Goal: Find specific page/section: Find specific page/section

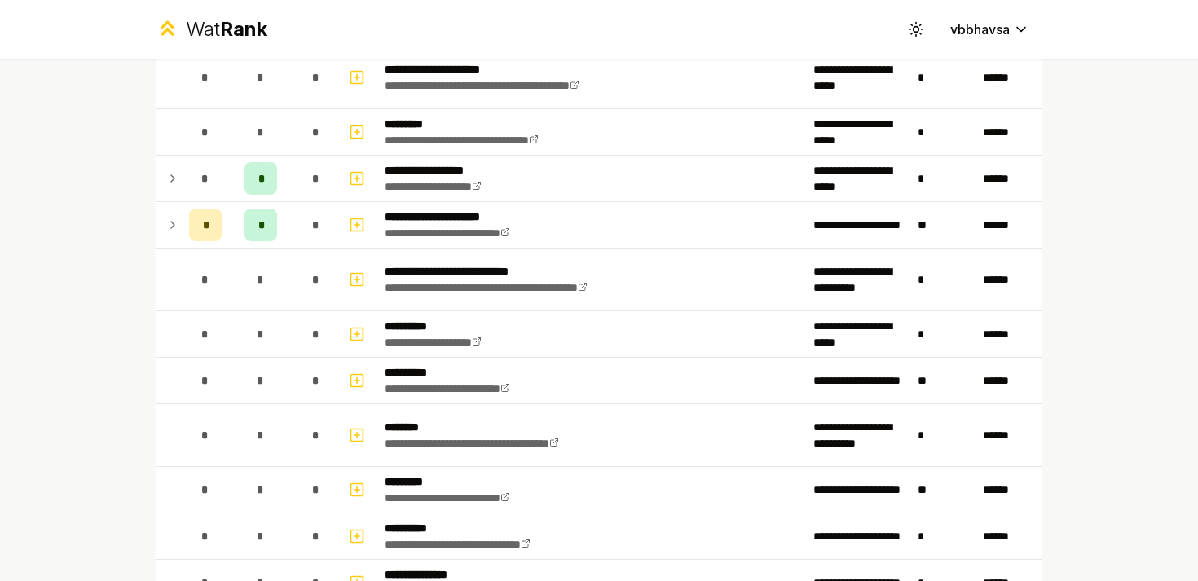
scroll to position [1580, 0]
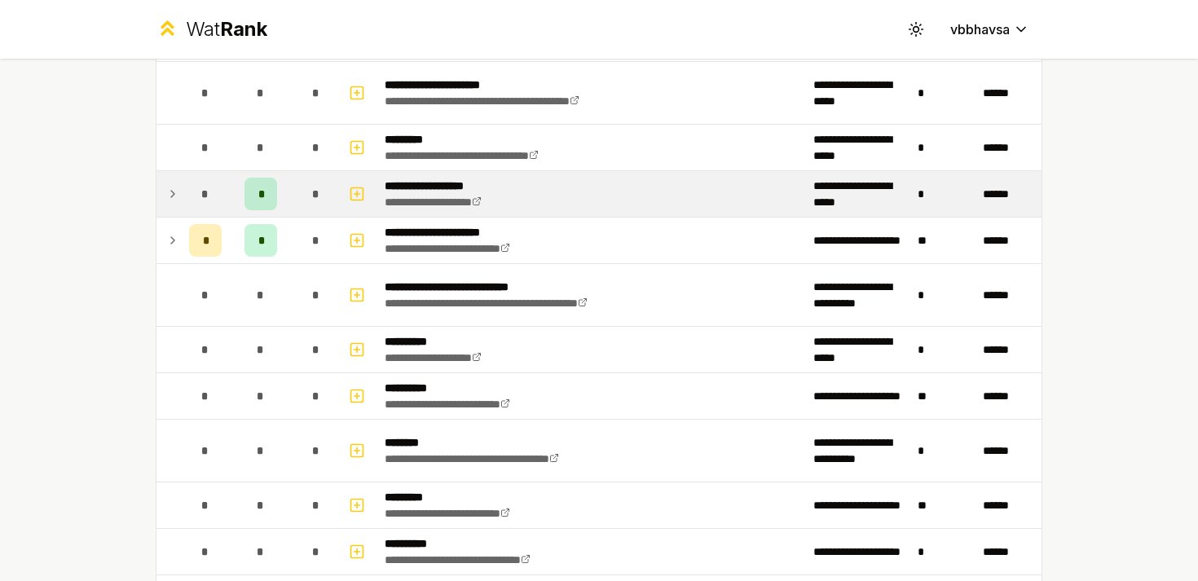
click at [170, 191] on icon at bounding box center [172, 194] width 13 height 20
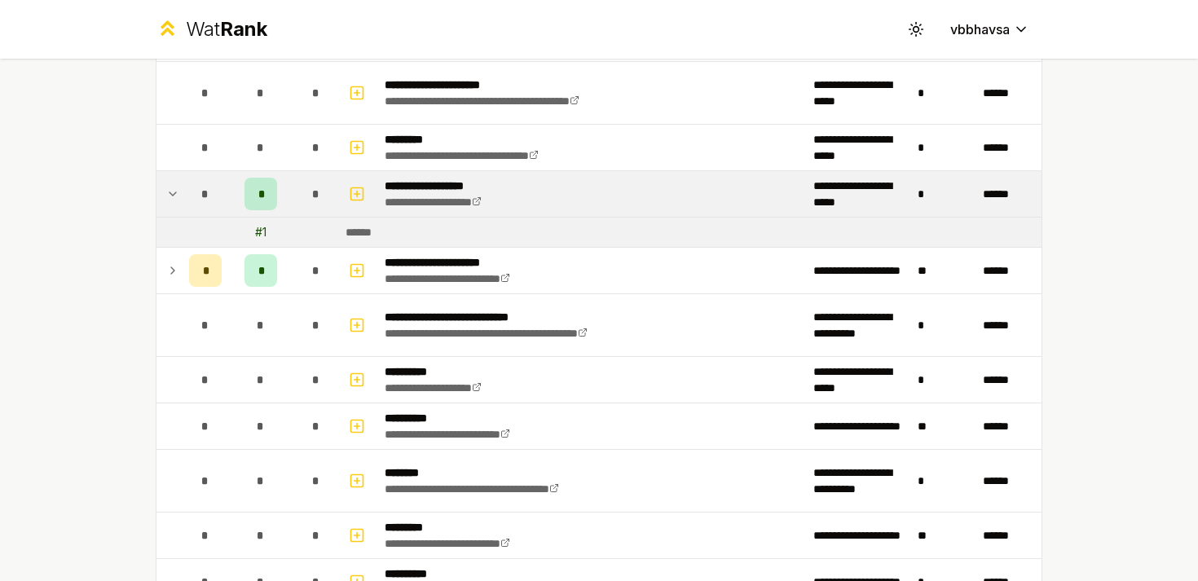
click at [170, 191] on icon at bounding box center [172, 194] width 13 height 20
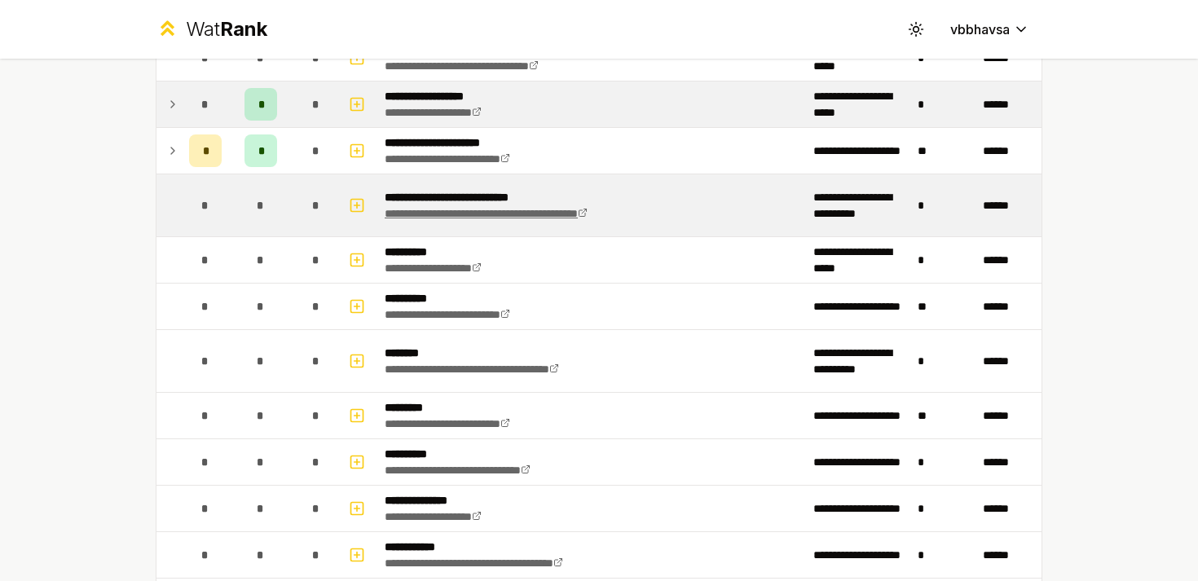
scroll to position [1611, 0]
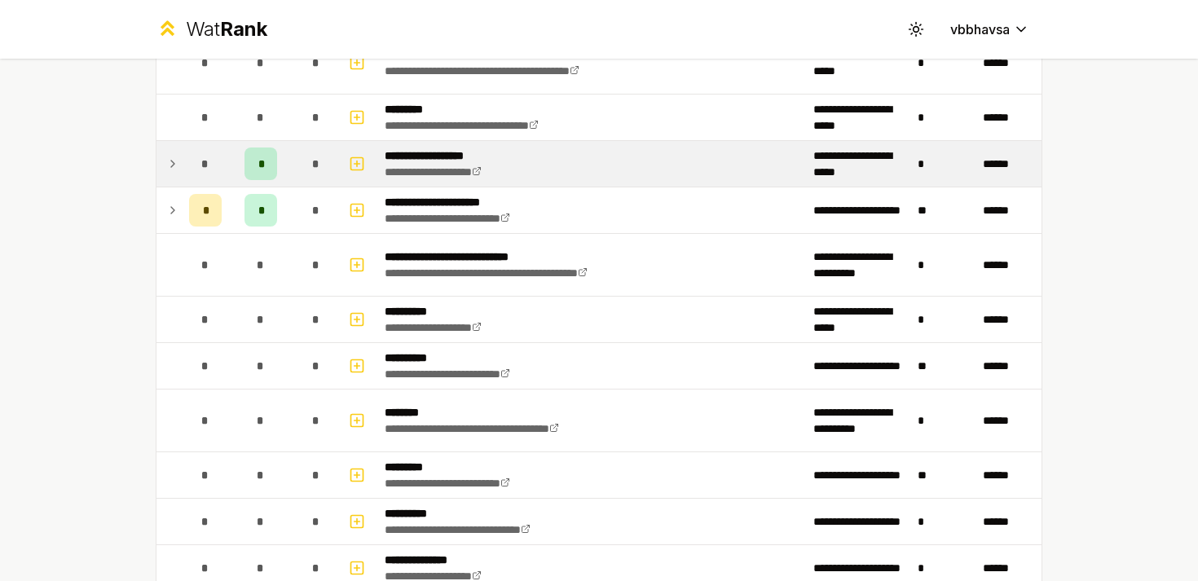
click at [432, 152] on p "**********" at bounding box center [449, 156] width 129 height 16
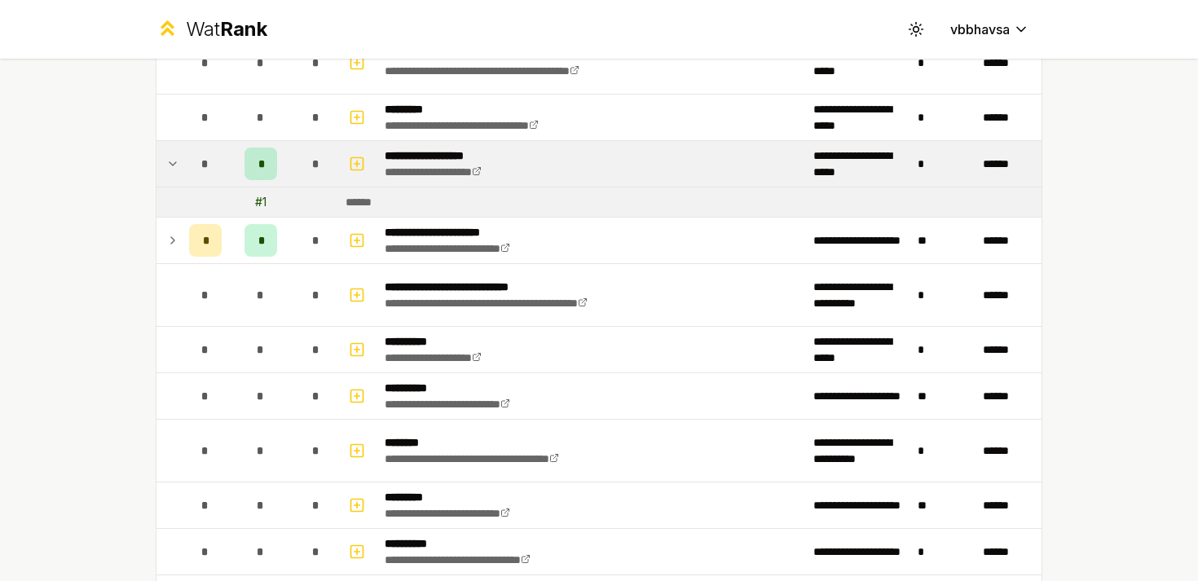
click at [176, 164] on icon at bounding box center [172, 164] width 13 height 20
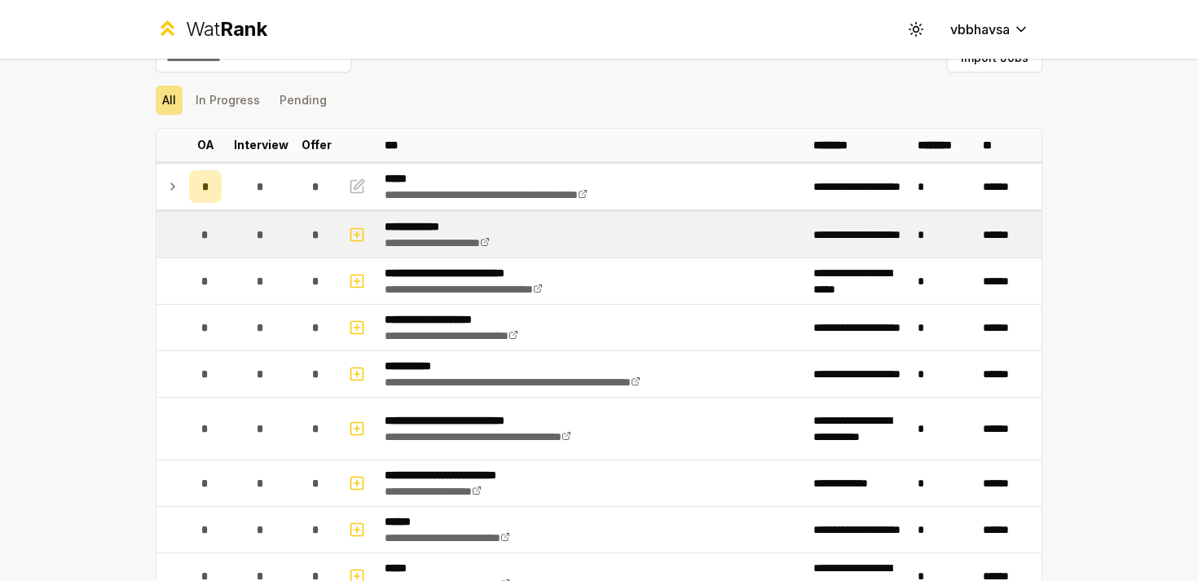
scroll to position [42, 0]
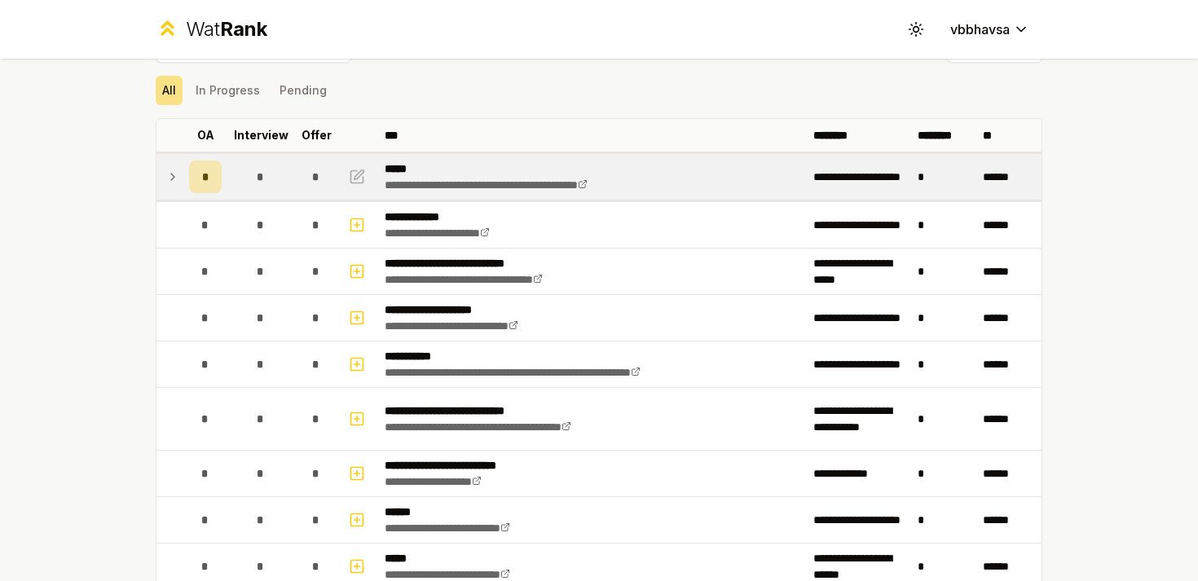
click at [170, 171] on icon at bounding box center [172, 177] width 13 height 20
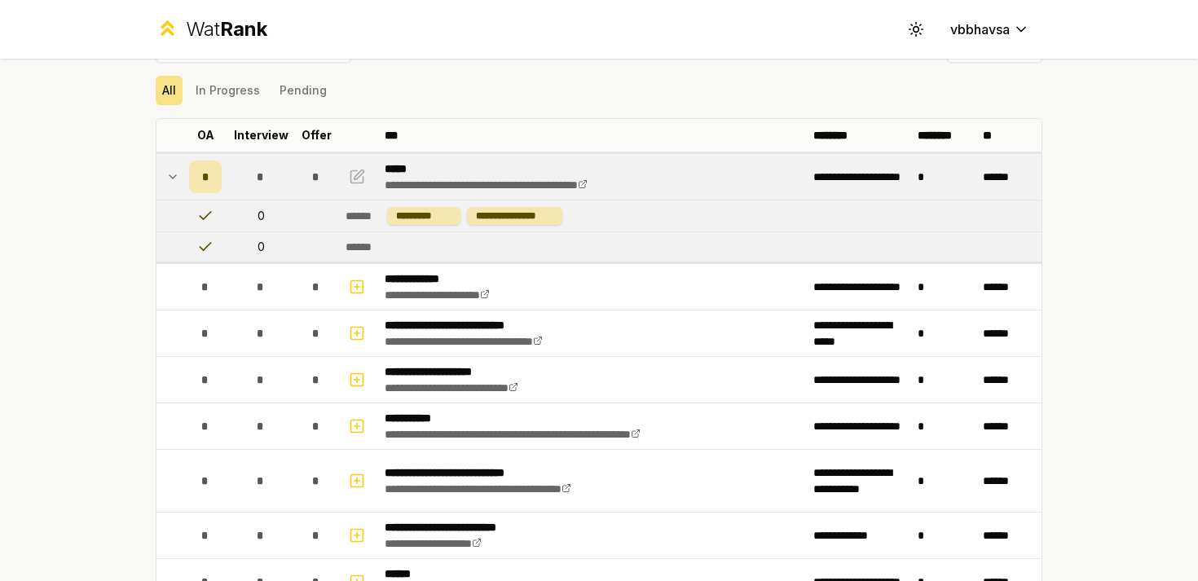
click at [170, 171] on icon at bounding box center [172, 177] width 13 height 20
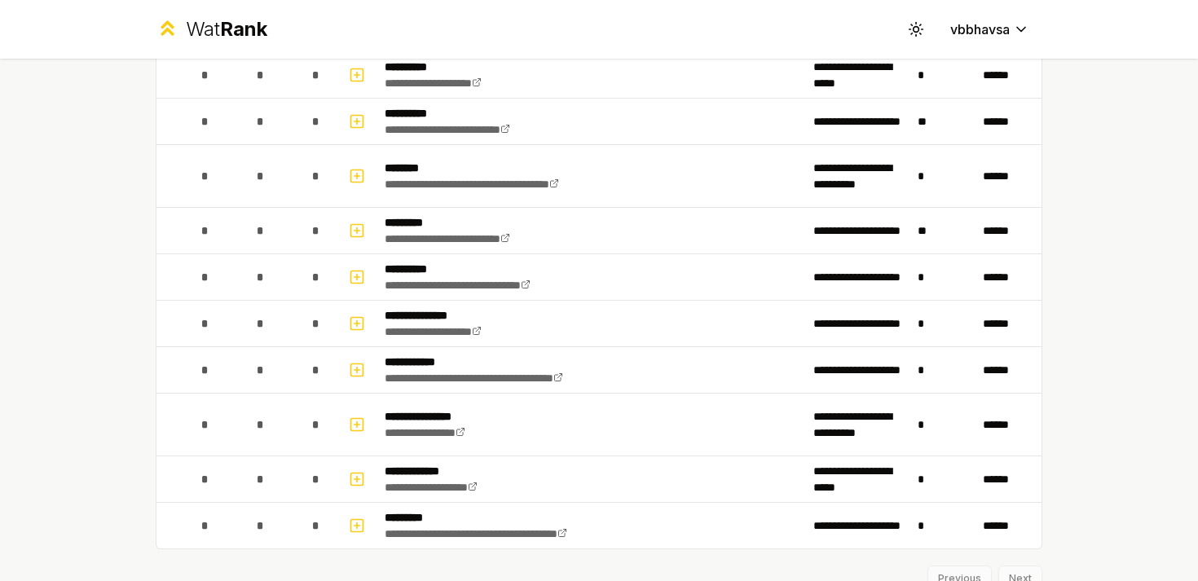
scroll to position [1924, 0]
